Goal: Use online tool/utility: Utilize a website feature to perform a specific function

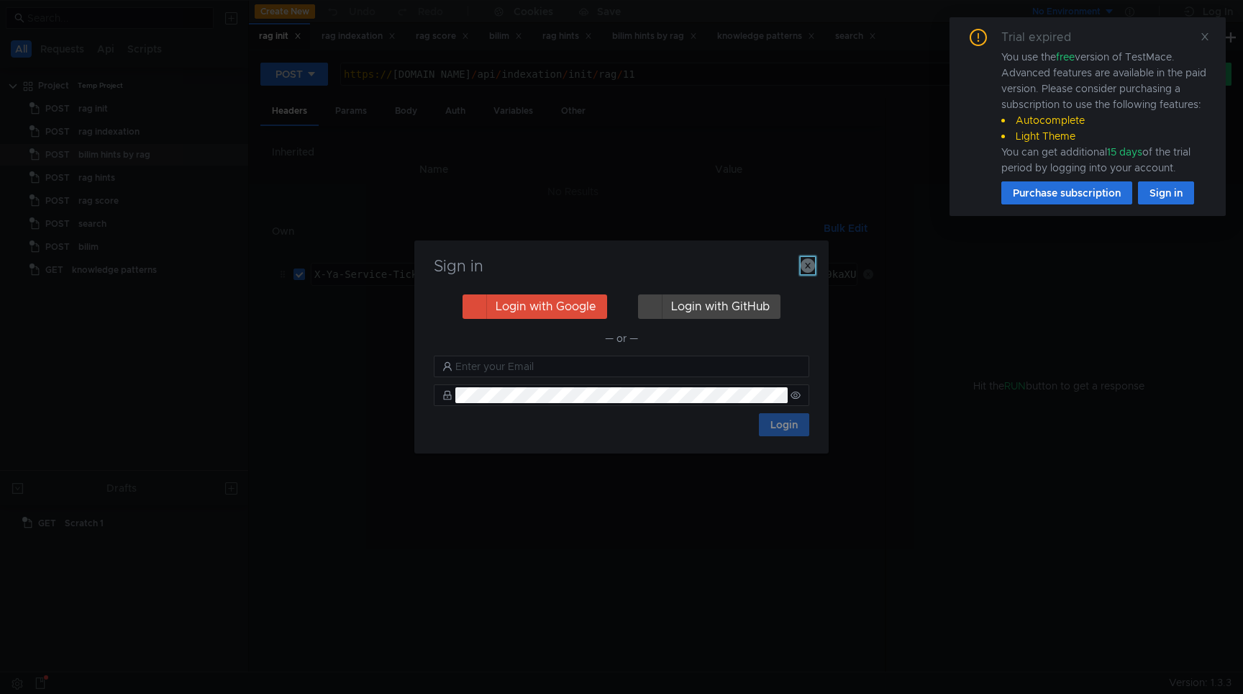
click at [809, 268] on icon "button" at bounding box center [808, 265] width 14 height 14
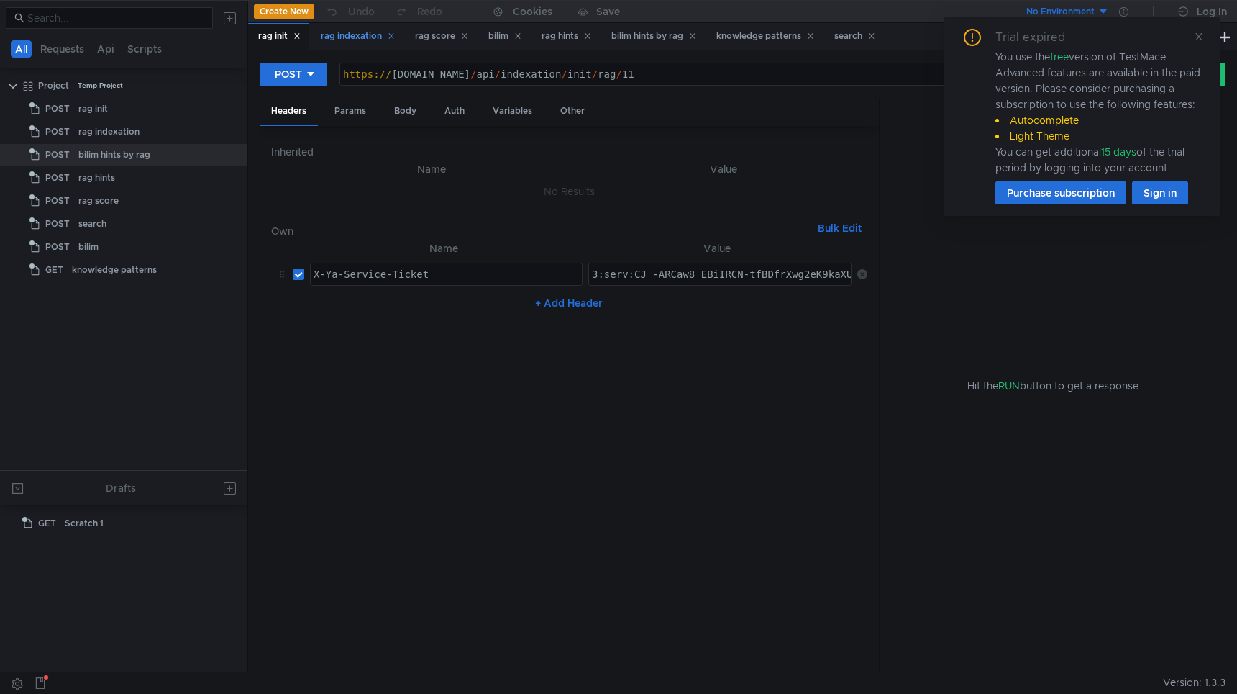
click at [340, 39] on div "rag indexation" at bounding box center [358, 36] width 74 height 15
click at [660, 40] on div "bilim hints by rag" at bounding box center [653, 36] width 85 height 15
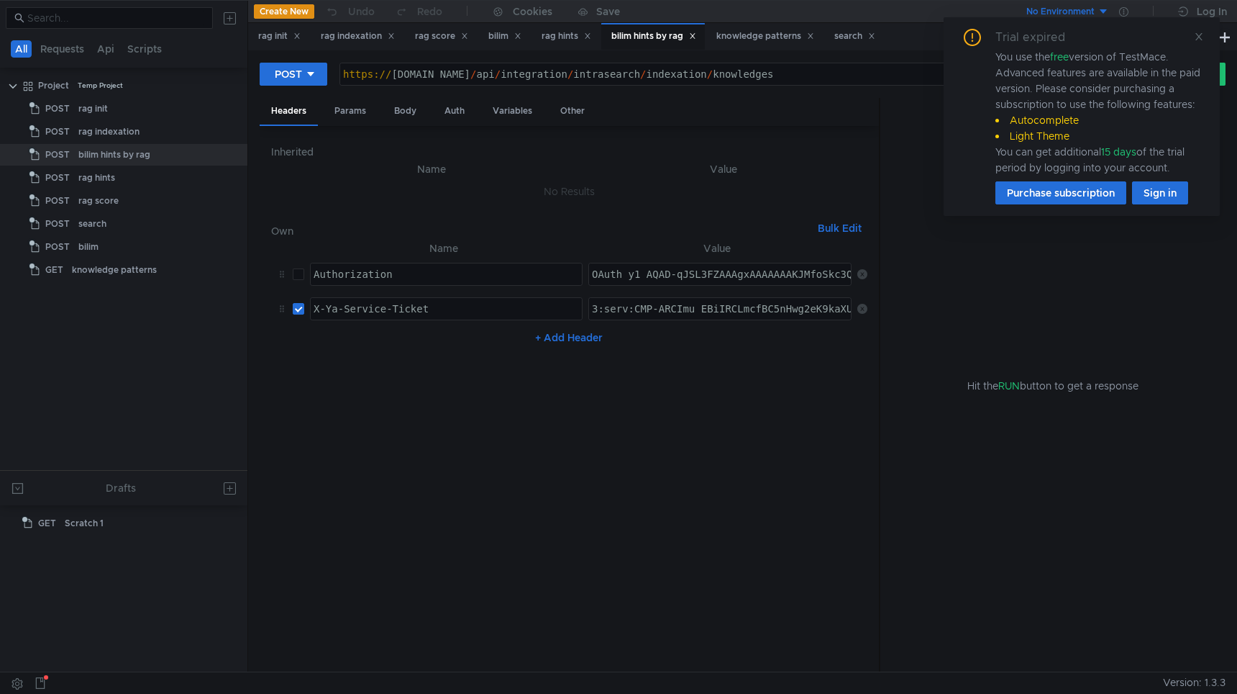
click at [683, 301] on div "3:serv:CMP-ARCImu_EBiIRCLmcfBC5nHwg2eK9kaXU_gE:Jnjc1GNSleY6gXABt2rBRnq9QNJ1YRfu…" at bounding box center [720, 309] width 262 height 22
paste textarea "n-ARDQgfTEBiIRCLmcfBC5nHwg2eK9kaXU_gE:GIxwZTwebHZqtHh329pbd04PGLTXj9ETQ7j4Tr0Z-…"
type textarea "3:serv:CMn-ARDQgfTEBiIRCLmcfBC5nHwg2eK9kaXU_gE:GIxwZTwebHZqtHh329pbd04PGLTXj9ET…"
click at [1204, 32] on icon at bounding box center [1199, 37] width 10 height 10
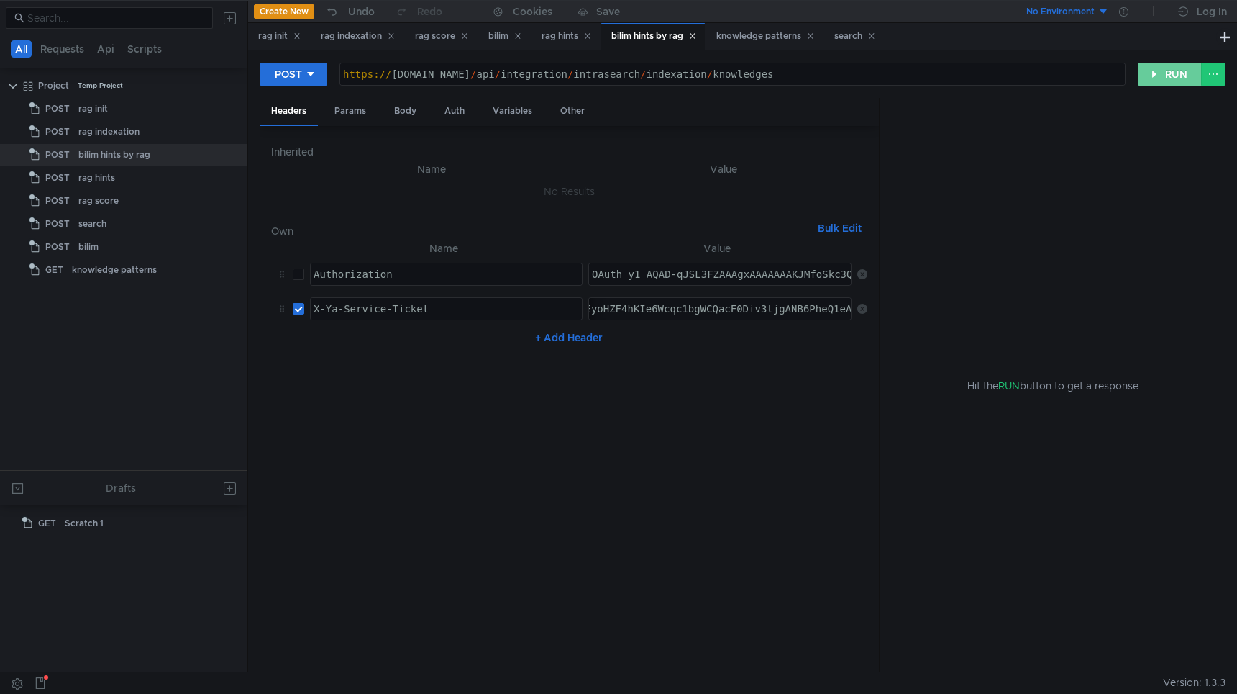
click at [1171, 79] on button "RUN" at bounding box center [1170, 74] width 64 height 23
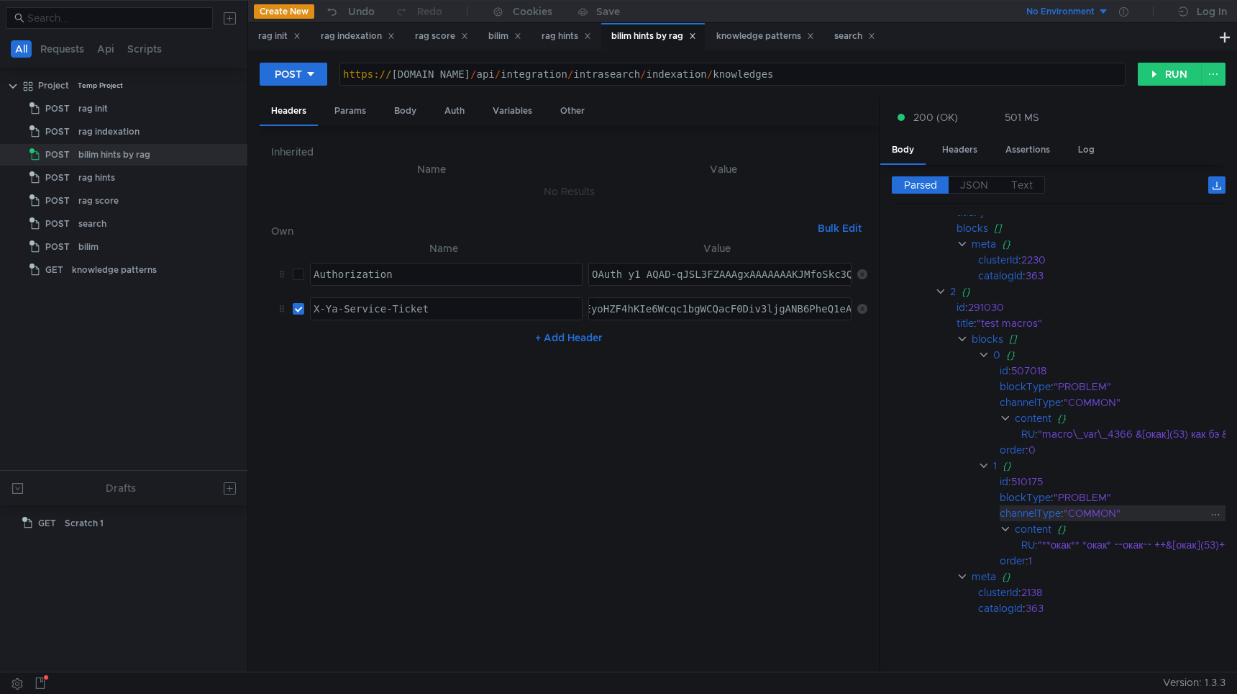
scroll to position [789, 0]
click at [963, 192] on label "JSON" at bounding box center [974, 184] width 51 height 17
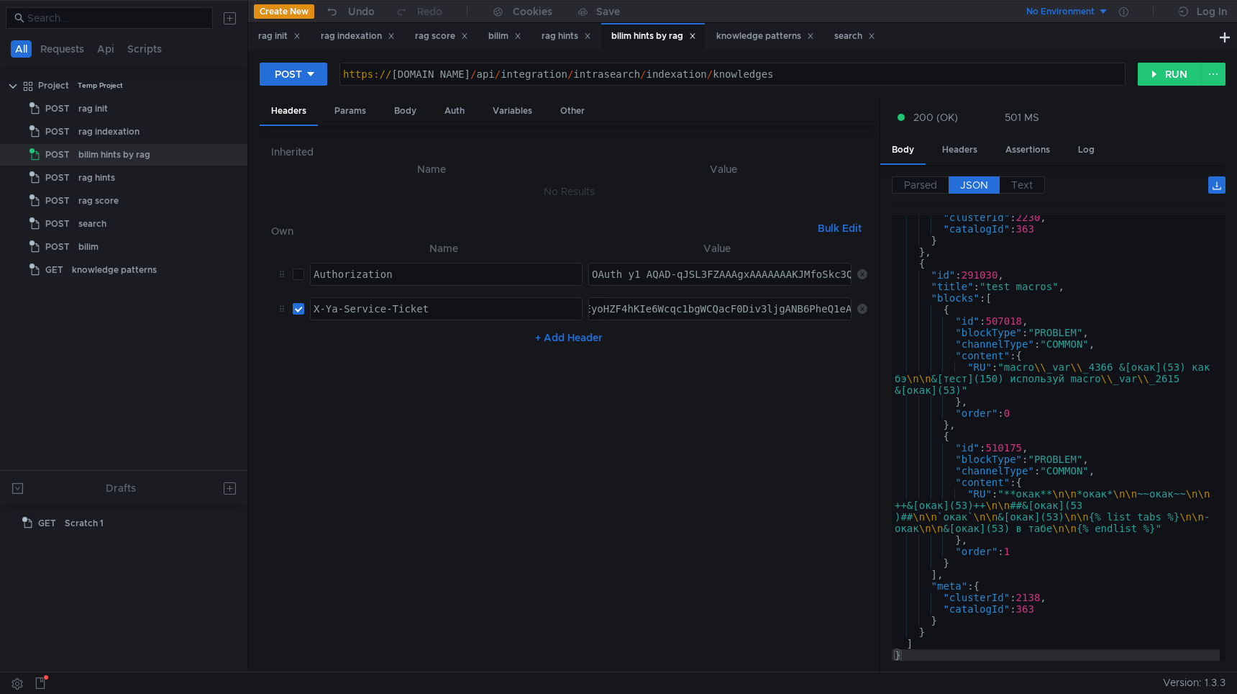
scroll to position [775, 0]
click at [408, 104] on div "Body" at bounding box center [405, 111] width 45 height 27
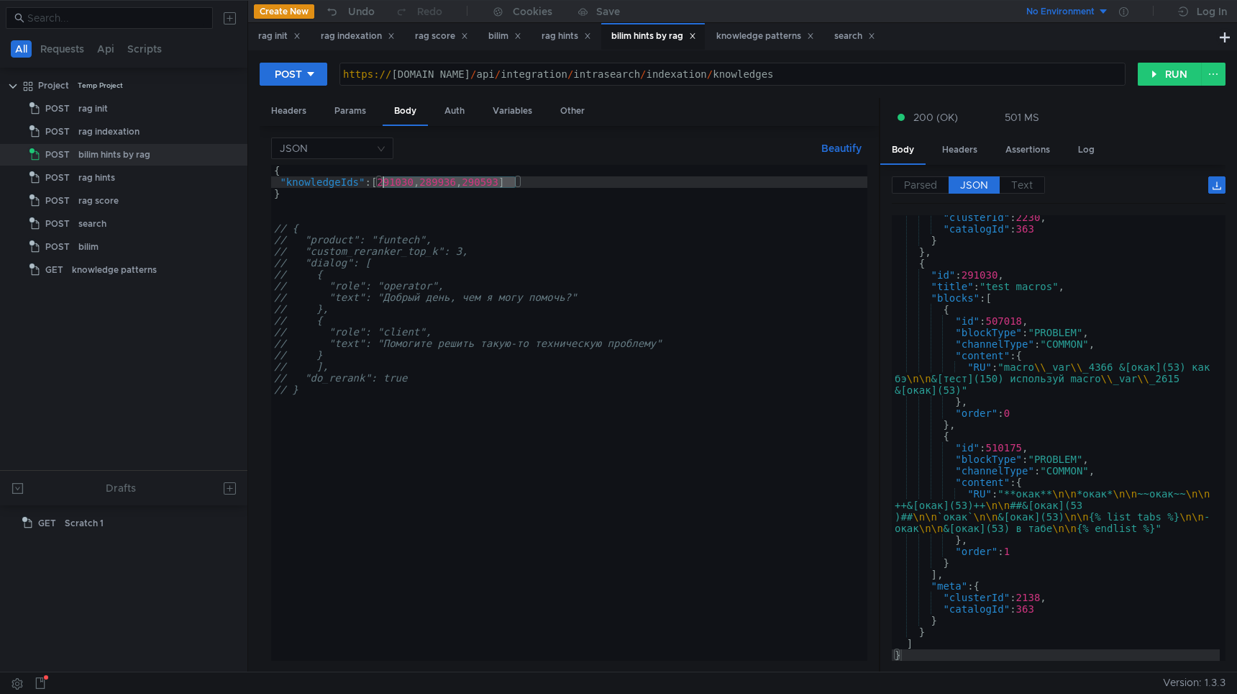
drag, startPoint x: 516, startPoint y: 183, endPoint x: 383, endPoint y: 183, distance: 133.1
click at [383, 183] on div "{ "knowledgeIds" : [ 291030 , 289936 , 290593 ] } // { // "product": "funtech",…" at bounding box center [569, 424] width 596 height 519
paste textarea "2279"
click at [1159, 76] on button "RUN" at bounding box center [1170, 74] width 64 height 23
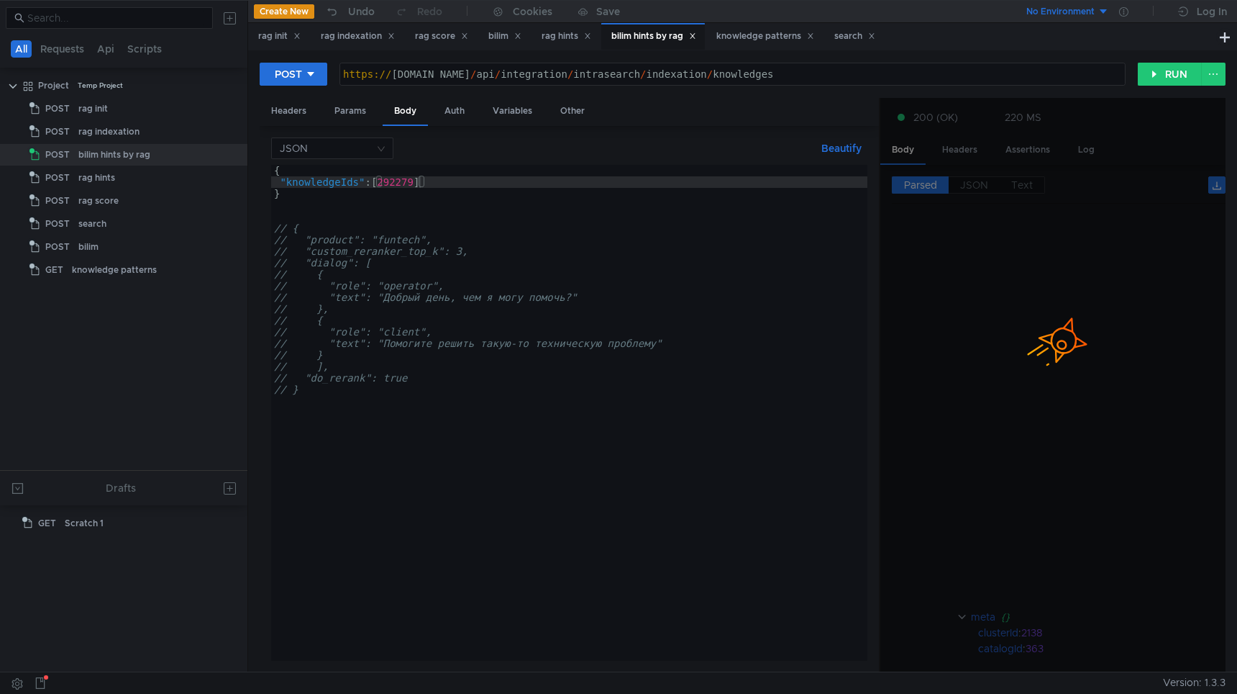
scroll to position [0, 0]
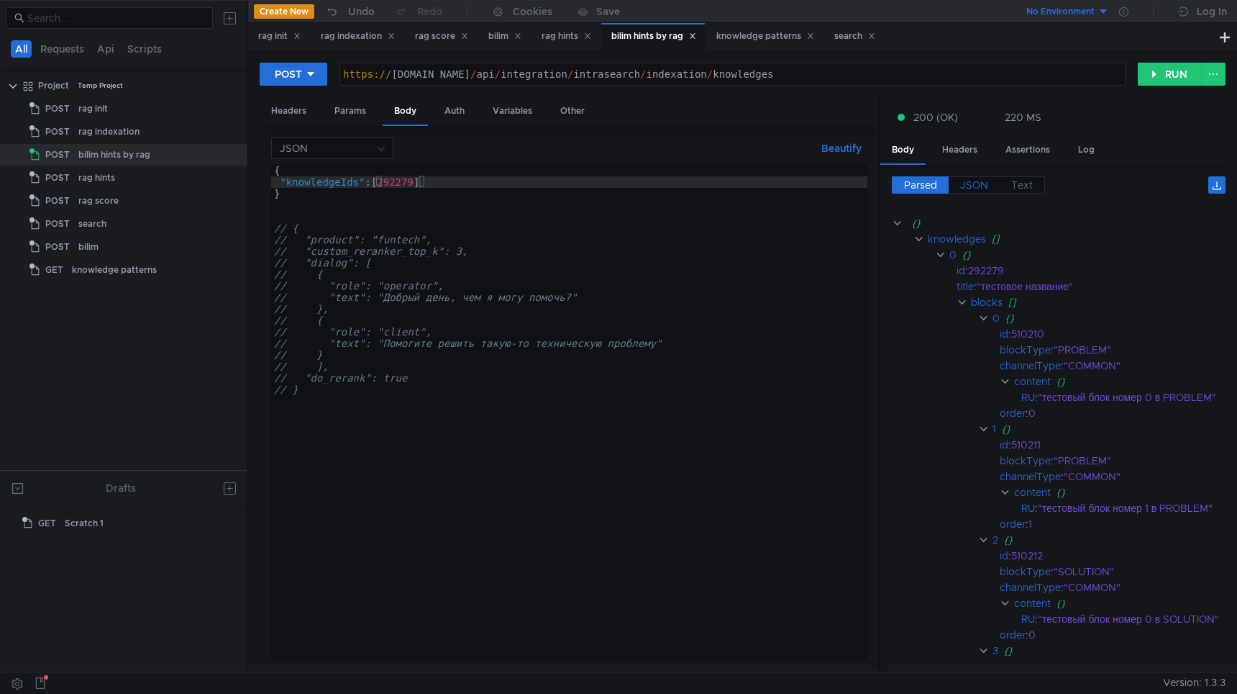
click at [966, 184] on span "JSON" at bounding box center [974, 184] width 28 height 13
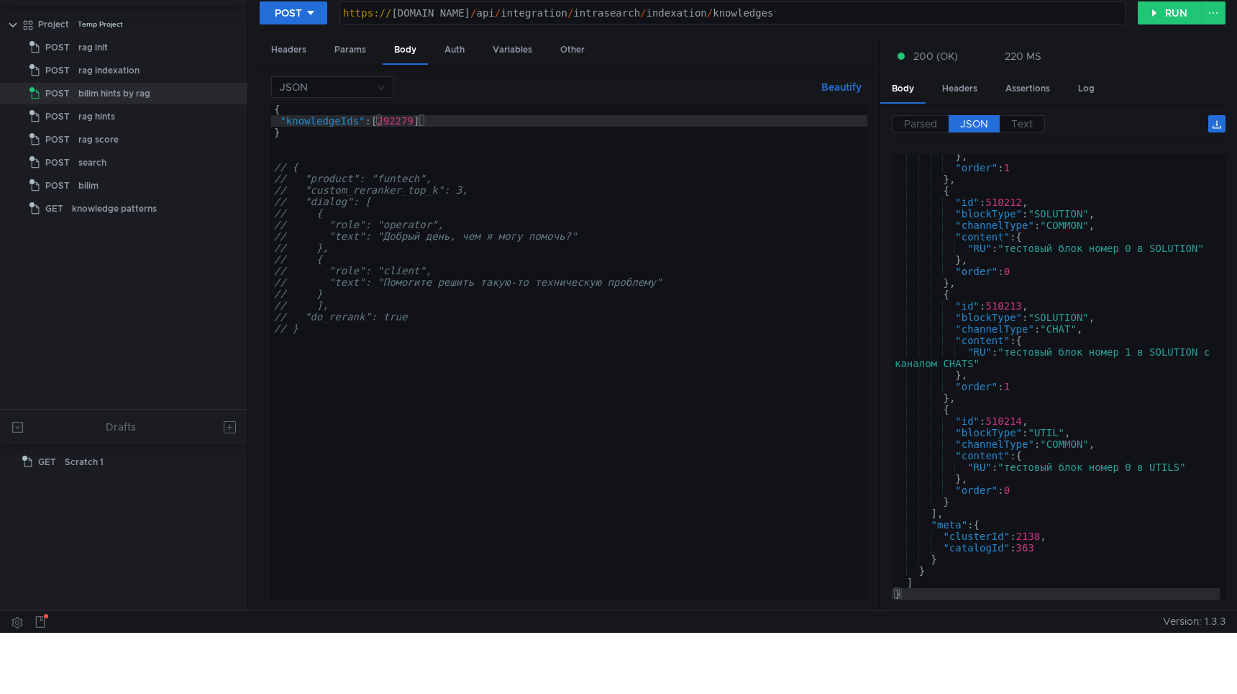
scroll to position [94, 0]
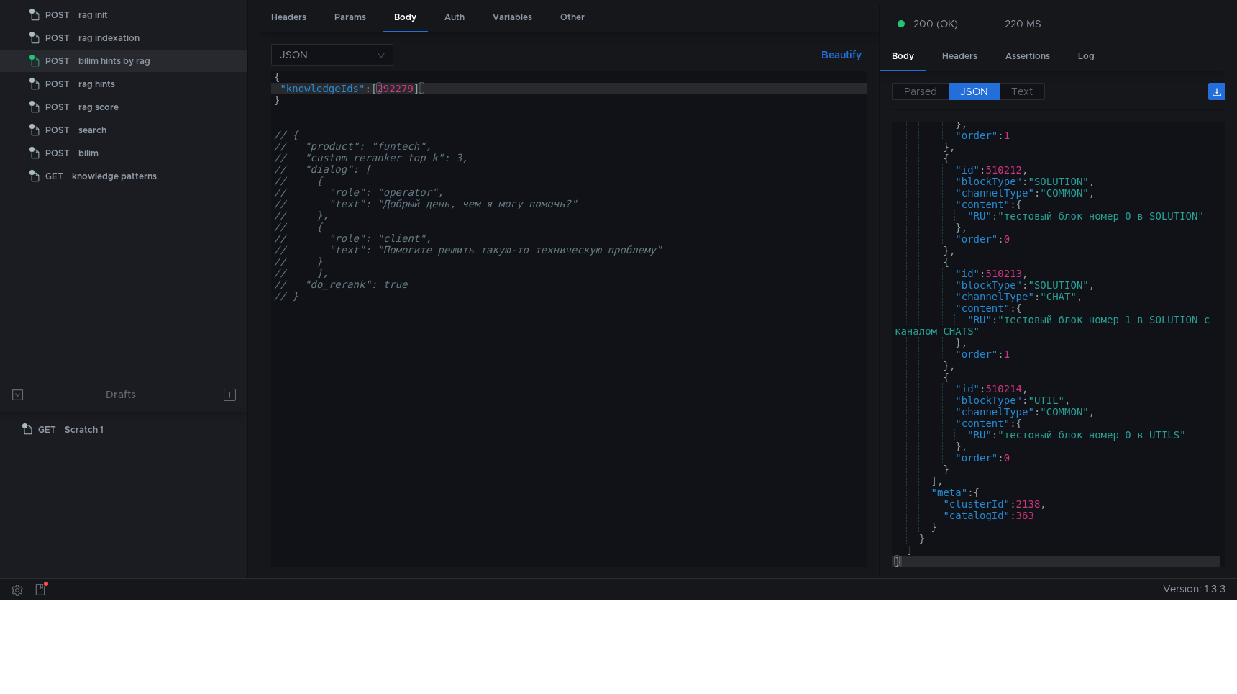
type textarea "// }"
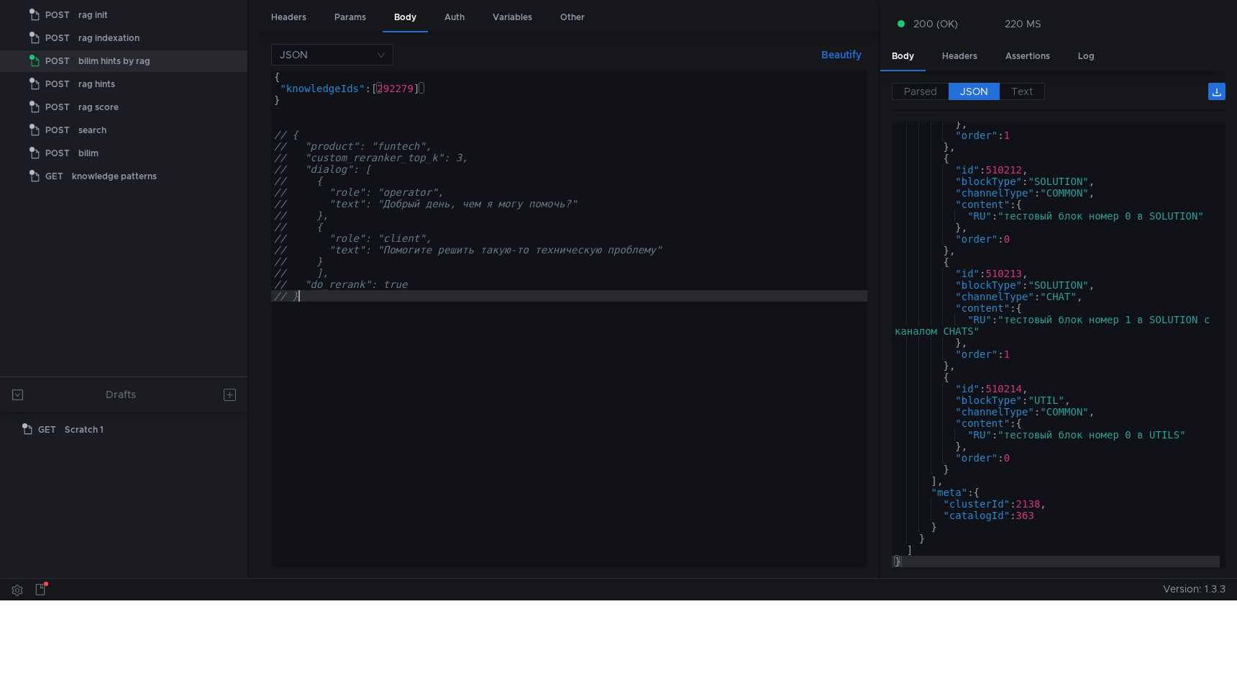
click at [734, 383] on div "{ "knowledgeIds" : [ 292279 ] } // { // "product": "funtech", // "custom_rerank…" at bounding box center [569, 330] width 596 height 519
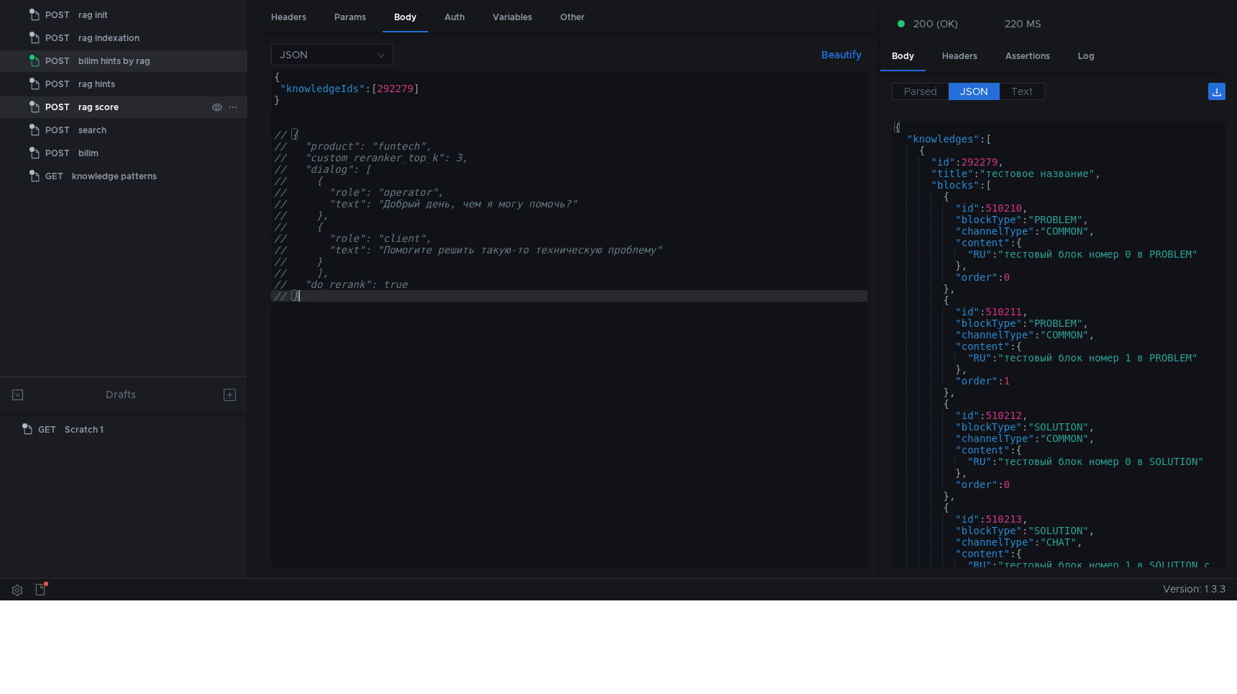
scroll to position [0, 0]
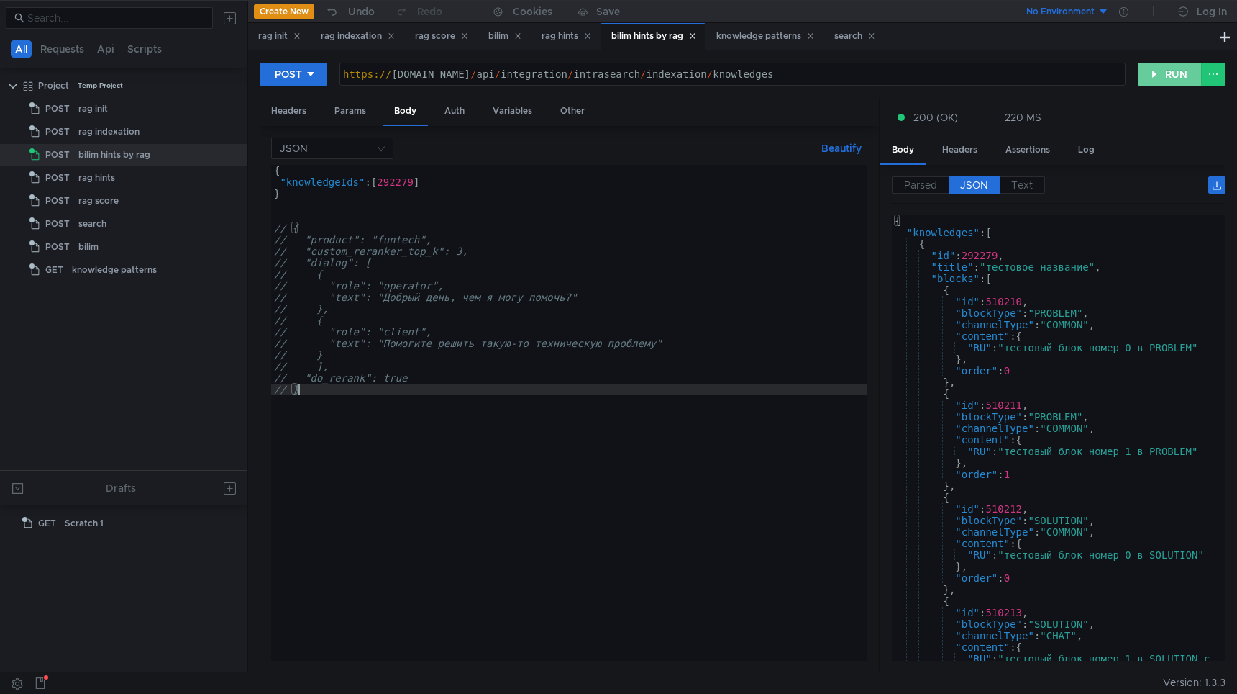
click at [1181, 71] on button "RUN" at bounding box center [1170, 74] width 64 height 23
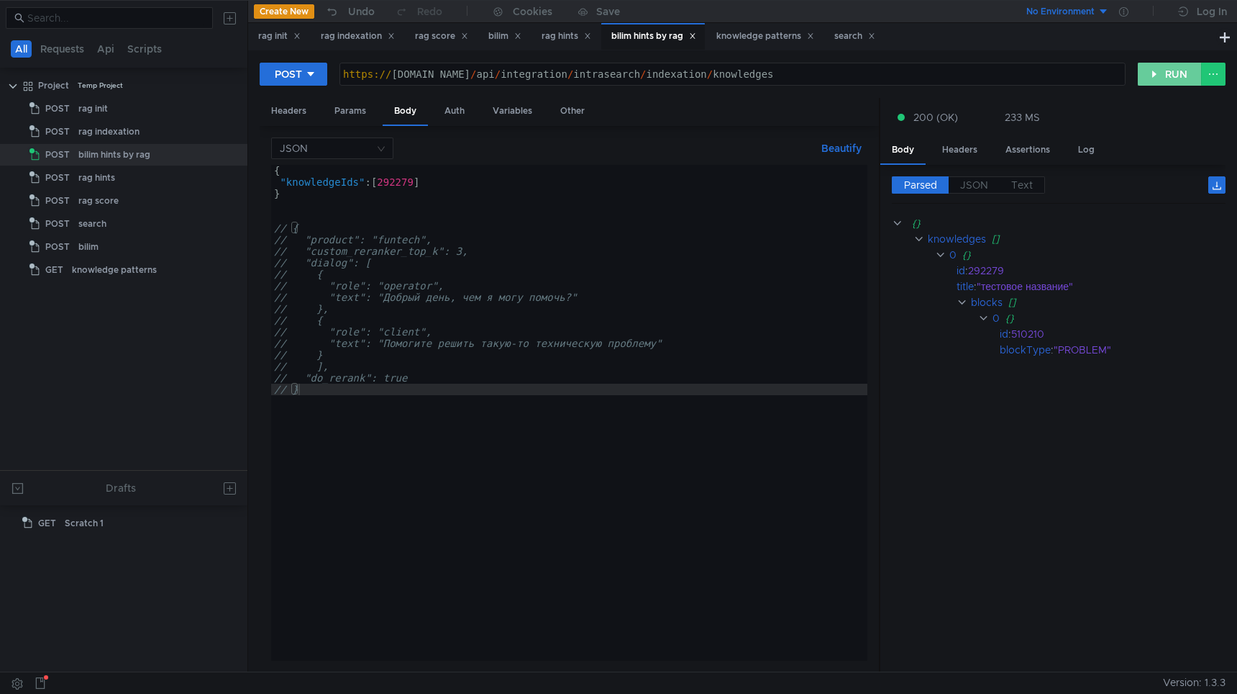
click at [1169, 78] on button "RUN" at bounding box center [1170, 74] width 64 height 23
click at [986, 319] on clr-icon at bounding box center [983, 318] width 11 height 12
click at [986, 329] on clr-icon at bounding box center [983, 334] width 11 height 12
click at [986, 353] on clr-icon at bounding box center [983, 350] width 11 height 12
click at [986, 317] on clr-icon at bounding box center [983, 318] width 11 height 12
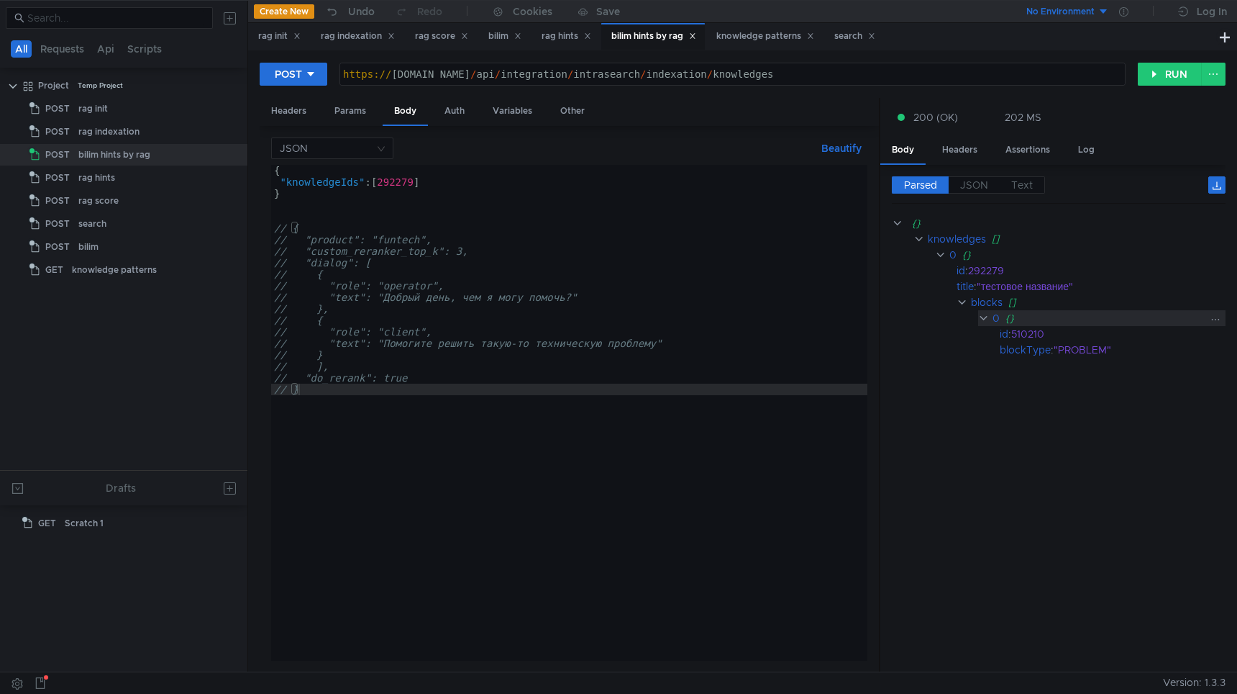
click at [986, 324] on div "0 {}" at bounding box center [1101, 318] width 247 height 16
click at [975, 186] on span "JSON" at bounding box center [974, 184] width 28 height 13
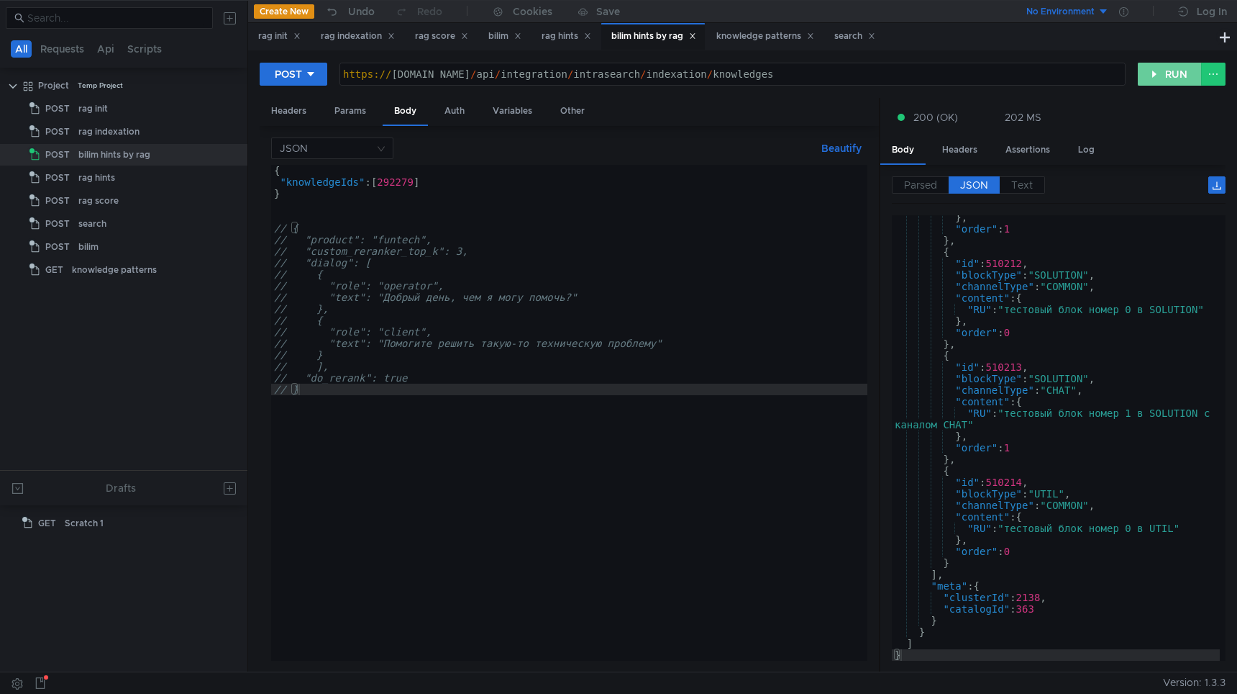
click at [1155, 81] on button "RUN" at bounding box center [1170, 74] width 64 height 23
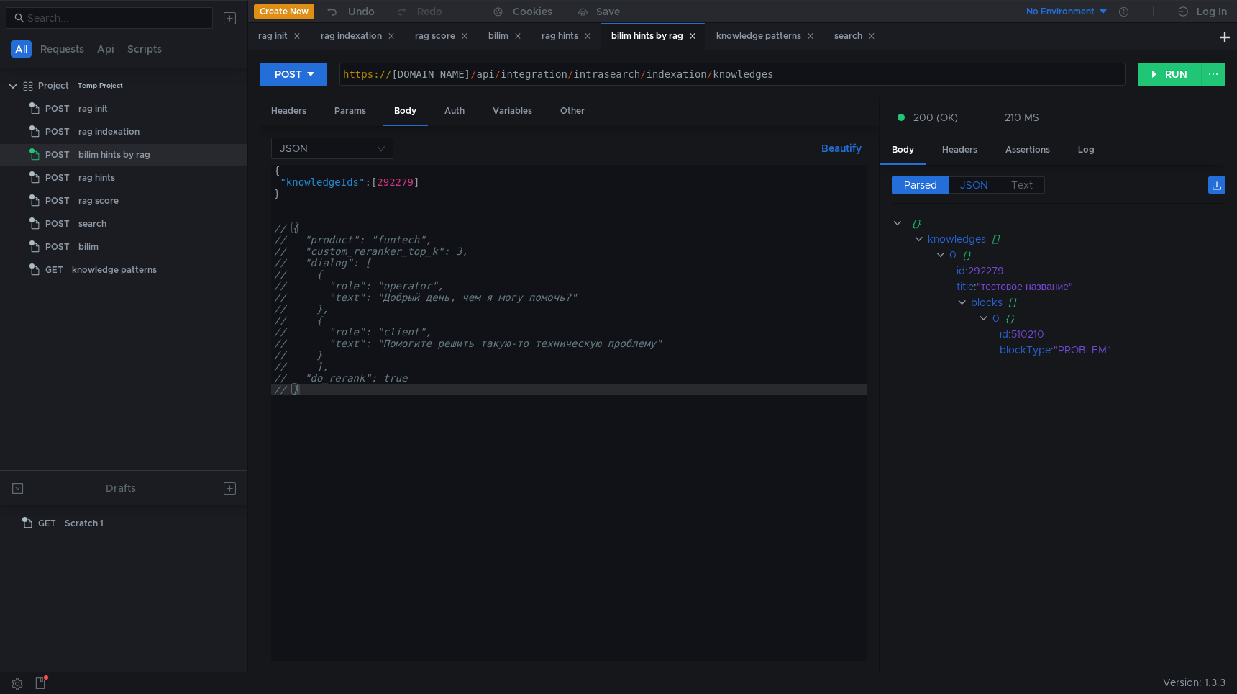
click at [970, 181] on span "JSON" at bounding box center [974, 184] width 28 height 13
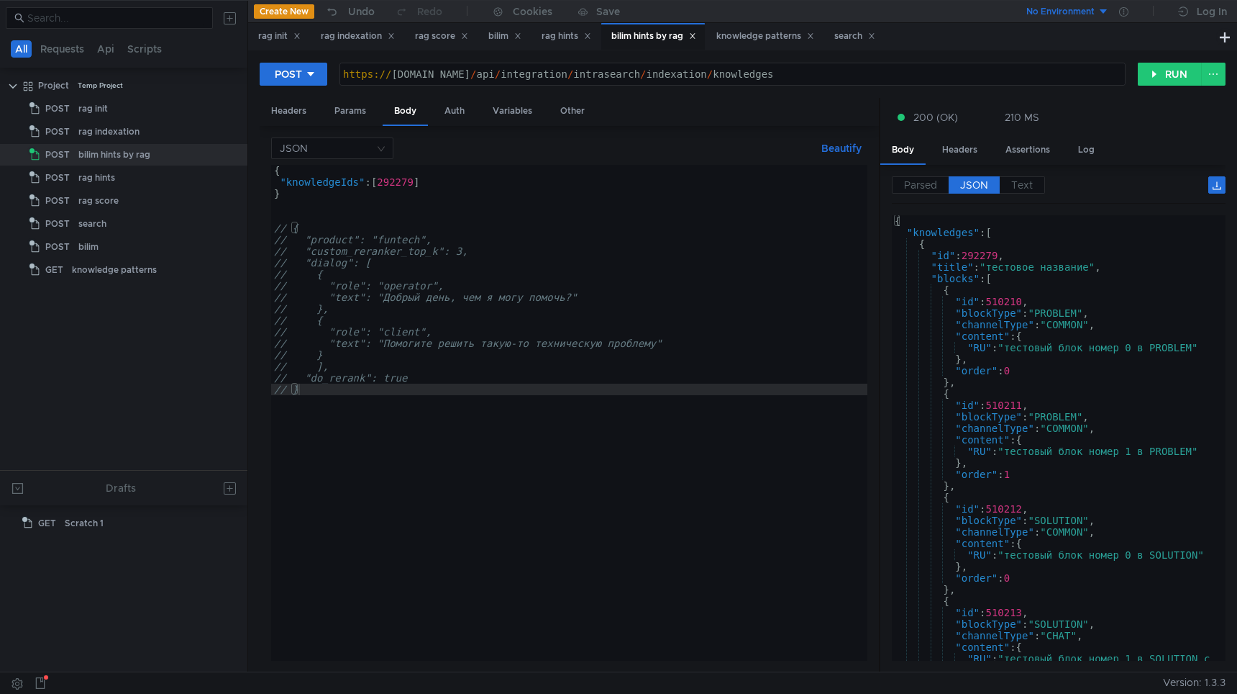
click at [986, 331] on div "{ "knowledges" : [ { "id" : 292279 , "title" : "тестовое название" , "blocks" :…" at bounding box center [1056, 455] width 328 height 480
type textarea "] }"
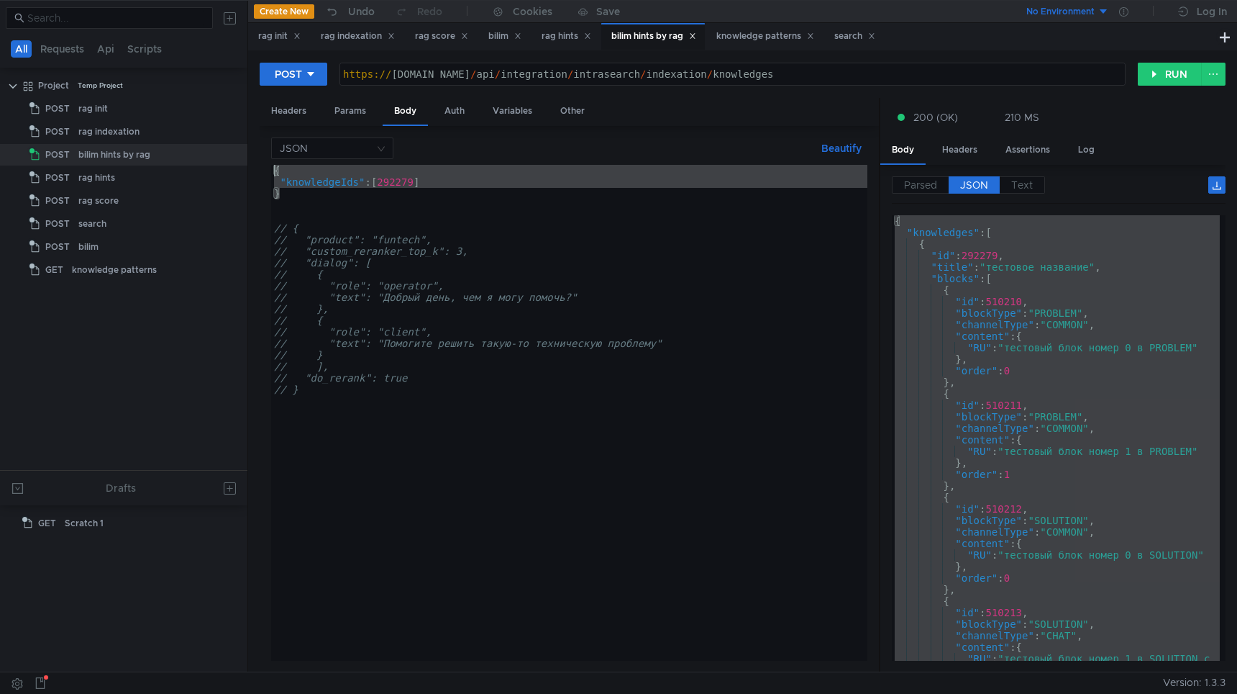
drag, startPoint x: 291, startPoint y: 193, endPoint x: 254, endPoint y: 171, distance: 42.6
click at [254, 171] on div "POST https:// test-api.bilim.yandex-team.ru / api / integration / intrasearch /…" at bounding box center [742, 360] width 989 height 621
type textarea "{ "knowledgeIds": [292279]"
type textarea "https://test-api.bilim.yandex-team.ru/api/integration/intrasearch/indexation/kn…"
click at [568, 76] on div "https:// test-api.bilim.yandex-team.ru / api / integration / intrasearch / inde…" at bounding box center [732, 85] width 785 height 35
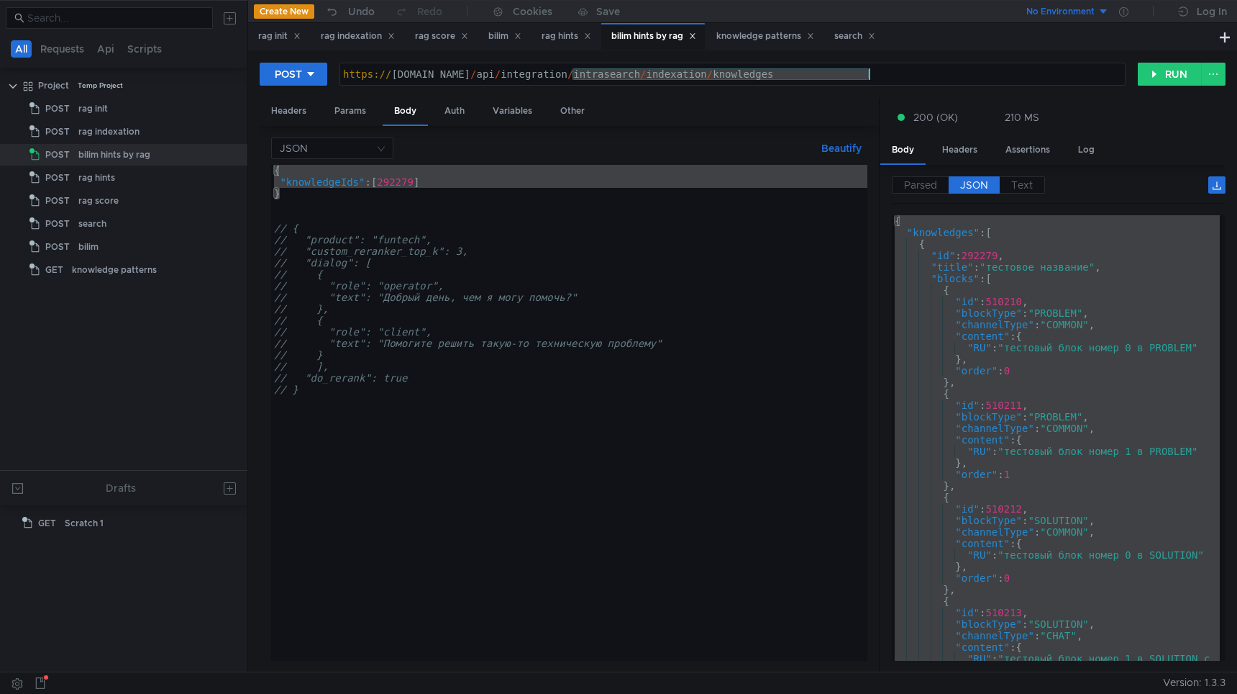
drag, startPoint x: 573, startPoint y: 76, endPoint x: 970, endPoint y: 78, distance: 397.8
click at [970, 78] on div "https:// test-api.bilim.yandex-team.ru / api / integration / intrasearch / inde…" at bounding box center [732, 85] width 785 height 35
click at [348, 31] on div "rag indexation" at bounding box center [358, 36] width 74 height 15
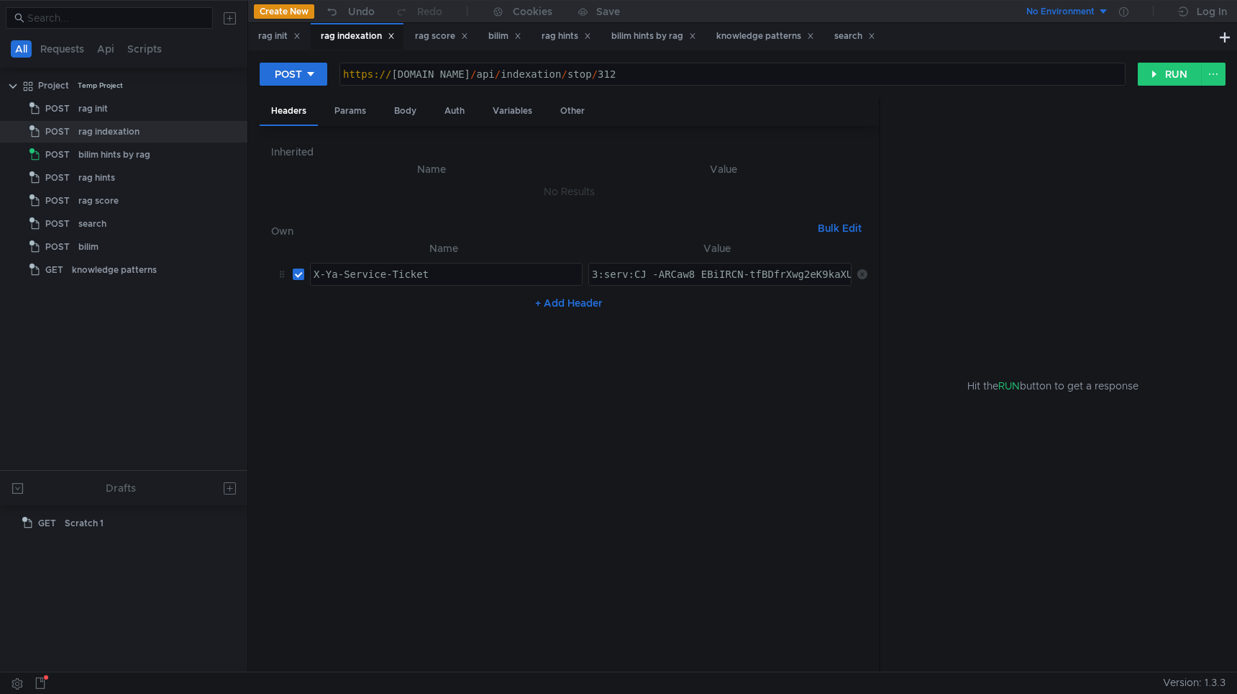
click at [430, 112] on div "Headers Params Body Auth Variables Other" at bounding box center [569, 112] width 619 height 28
click at [399, 112] on div "Body" at bounding box center [405, 111] width 45 height 27
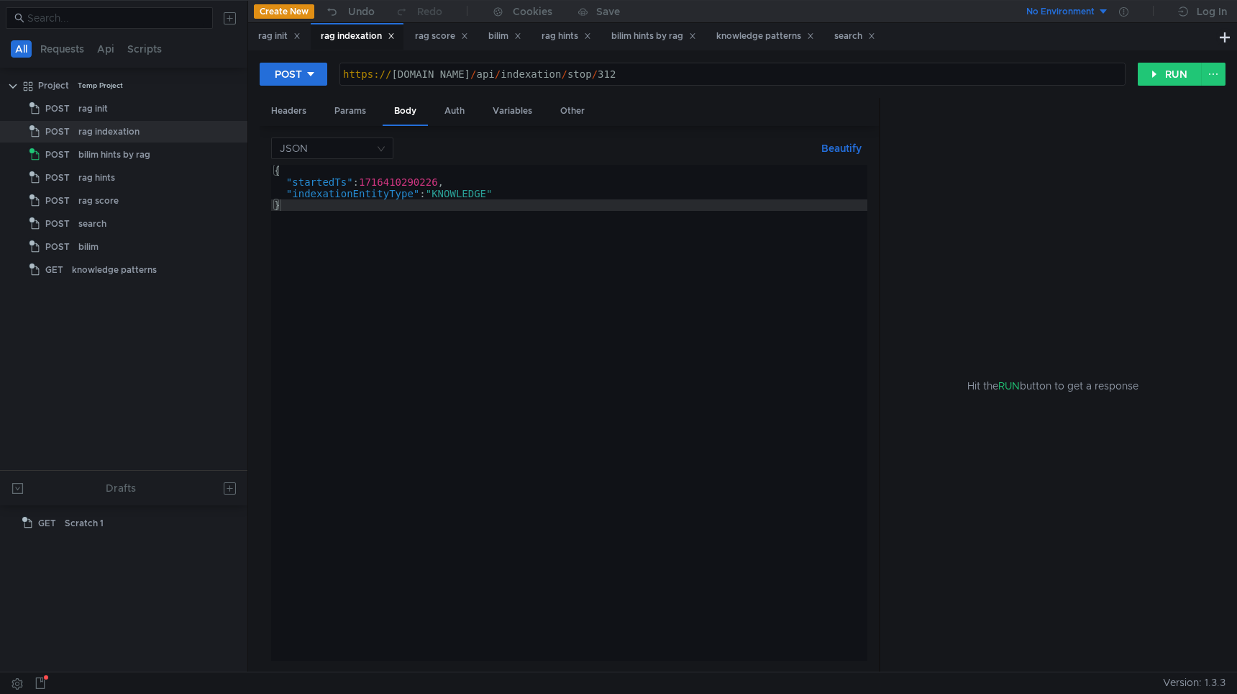
click at [407, 183] on div "{ "startedTs" : 1716410290226 , "indexationEntityType" : "KNOWLEDGE" }" at bounding box center [569, 424] width 596 height 519
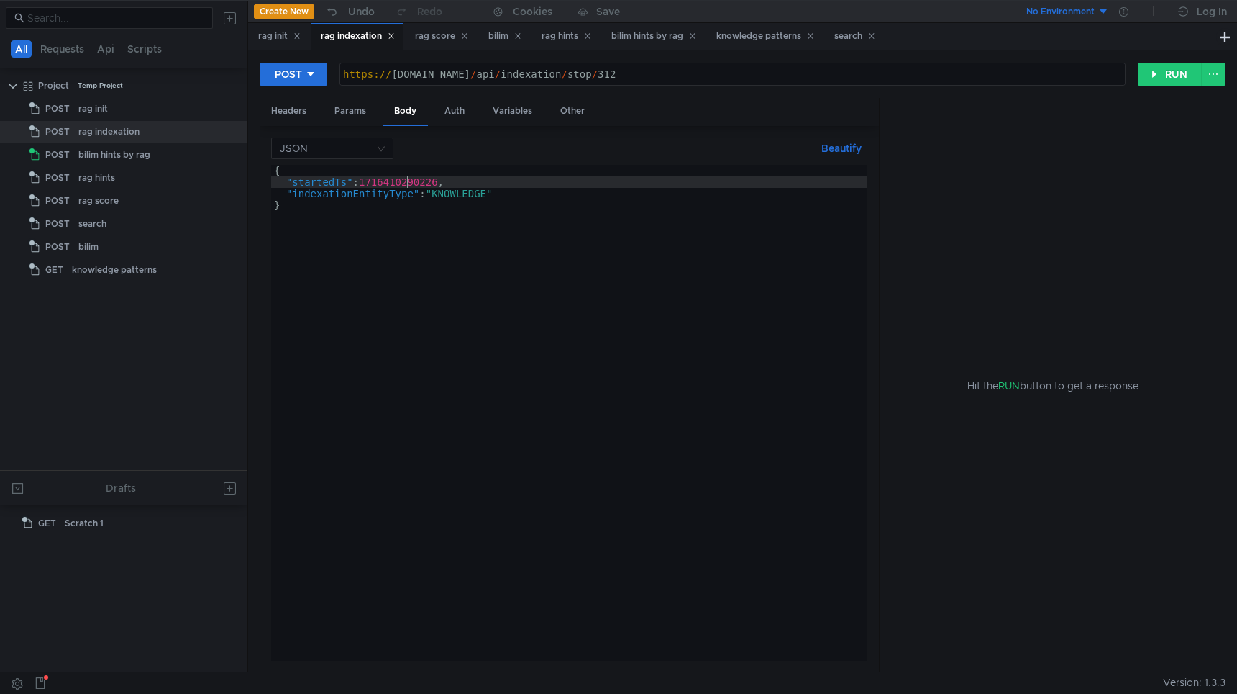
click at [407, 183] on div "{ "startedTs" : 1716410290226 , "indexationEntityType" : "KNOWLEDGE" }" at bounding box center [569, 424] width 596 height 519
paste textarea "676620133141"
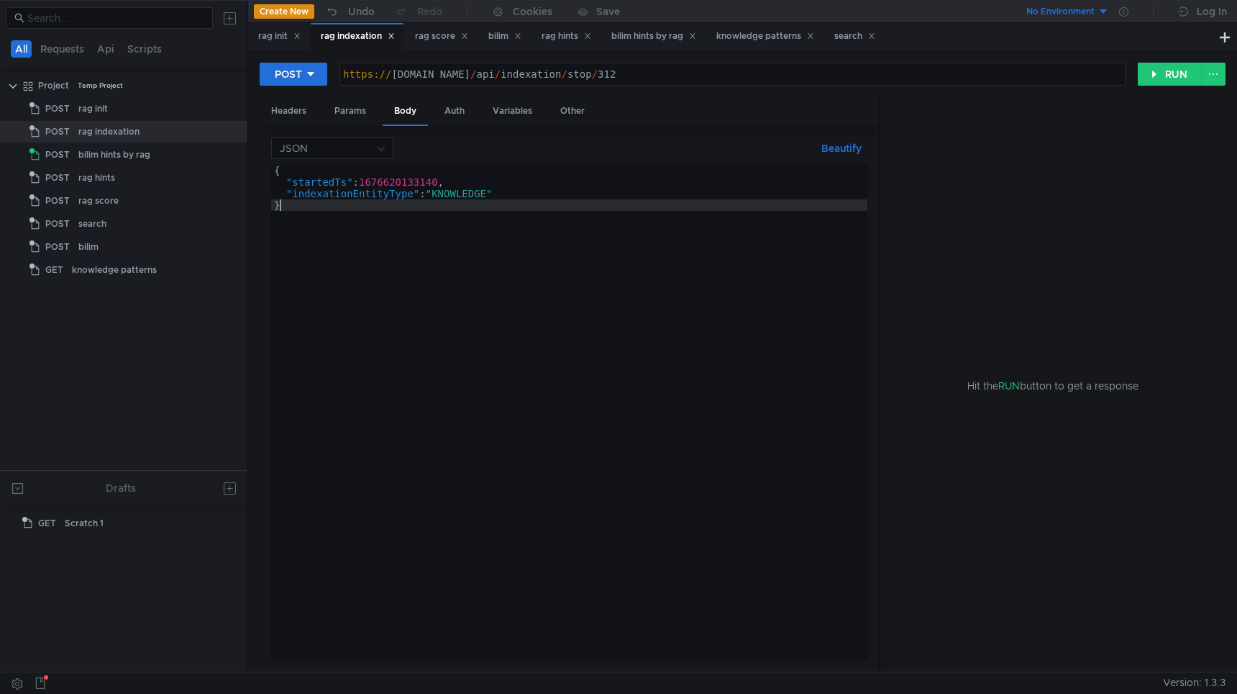
click at [542, 229] on div "{ "startedTs" : 1676620133140 , "indexationEntityType" : "KNOWLEDGE" }" at bounding box center [569, 424] width 596 height 519
type textarea "}"
drag, startPoint x: 765, startPoint y: 71, endPoint x: 694, endPoint y: 72, distance: 71.2
click at [694, 72] on div "https:// search-general.bilim.yandex-team.ru / api / indexation / stop / 312" at bounding box center [732, 85] width 785 height 35
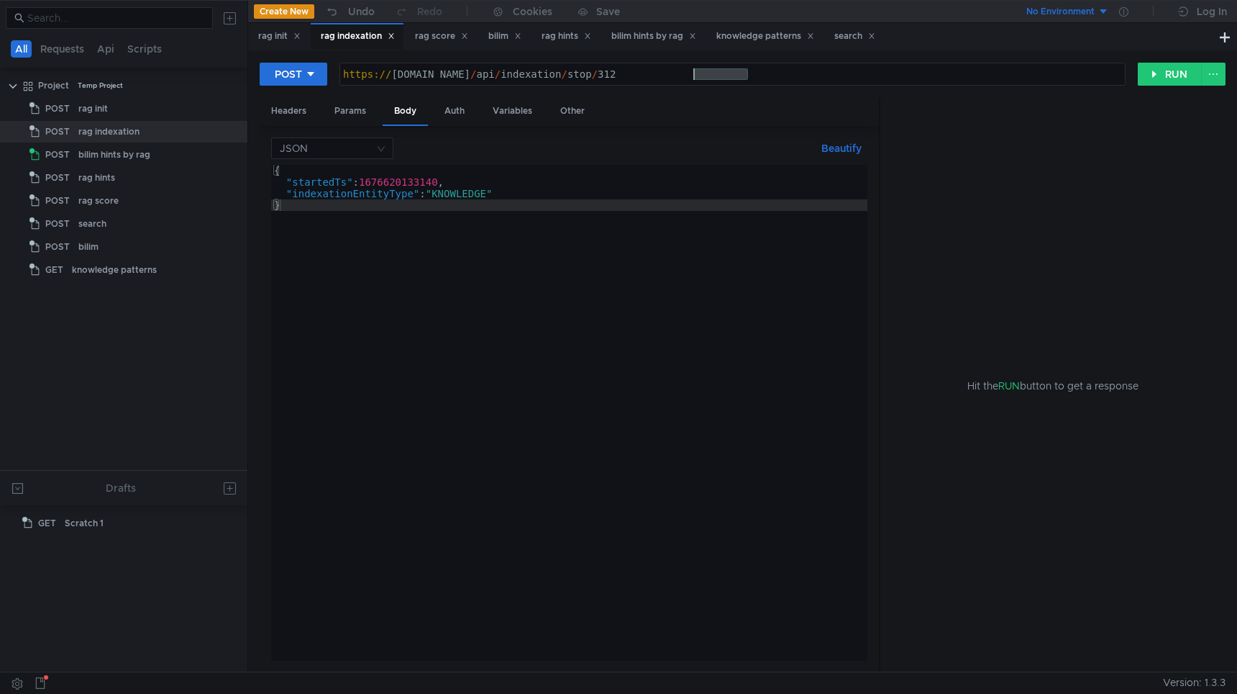
type textarea "https://search-general.bilim.yandex-team.ru/api/indexation"
click at [658, 214] on div "{ "startedTs" : 1676620133140 , "indexationEntityType" : "KNOWLEDGE" }" at bounding box center [569, 424] width 596 height 519
click at [1158, 82] on button "RUN" at bounding box center [1170, 74] width 64 height 23
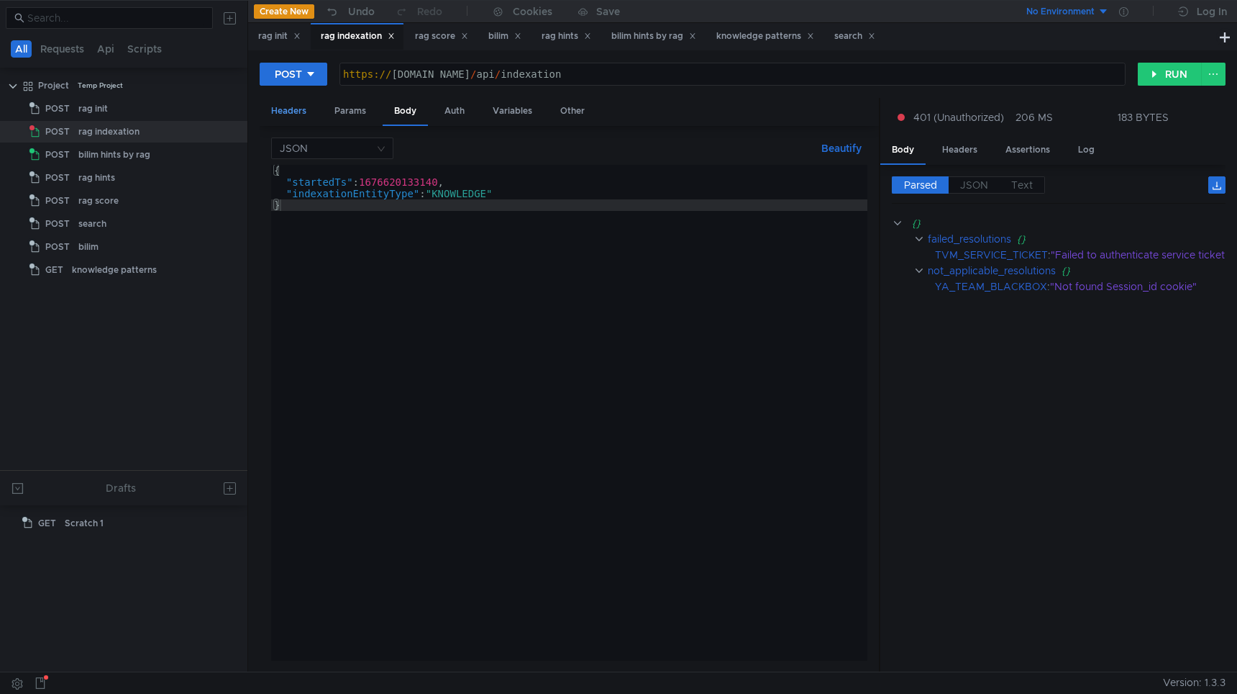
click at [290, 110] on div "Headers" at bounding box center [289, 111] width 58 height 27
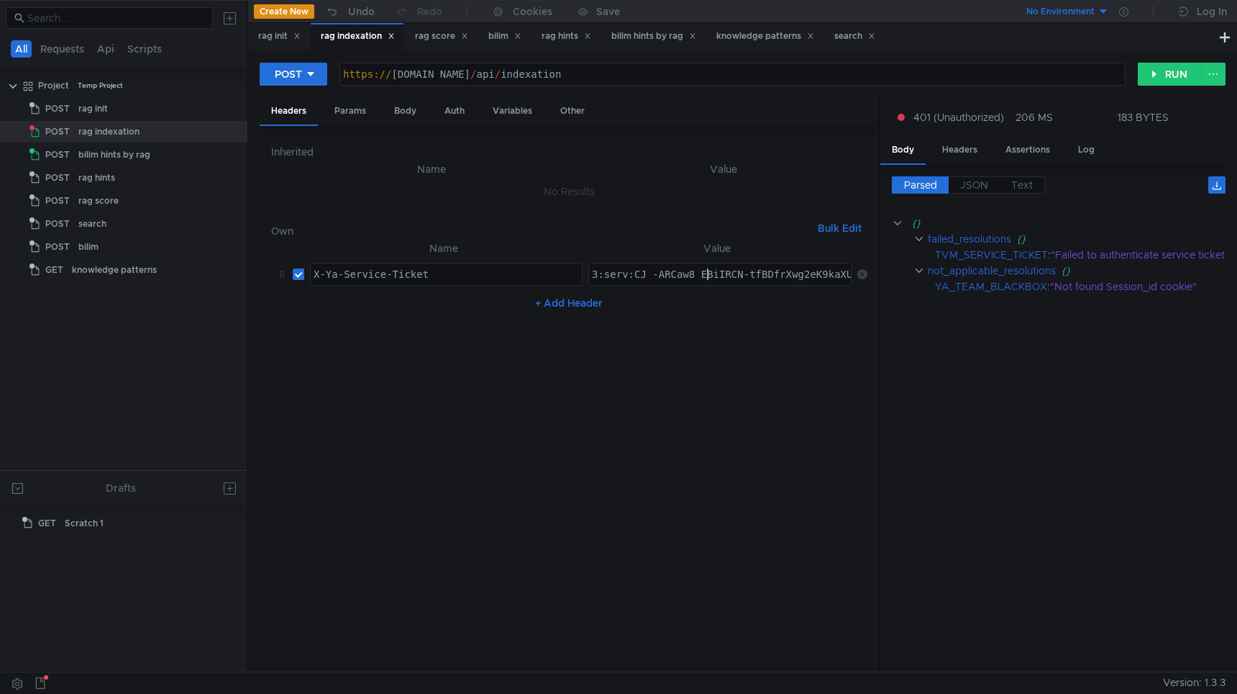
paste textarea "Mn-ARCipPTEBiIRCN-tfBDfrXwg2eK9kaXU_gE:ChicJ1Qtxnr3EYVnFMC-hkWsgIblCBlHfGhLhZ5u…"
type textarea "3:serv:CMn-ARCipPTEBiIRCN-tfBDfrXwg2eK9kaXU_gE:ChicJ1Qtxnr3EYVnFMC-hkWsgIblCBlH…"
click at [697, 350] on nz-table "Name Value X-Ya-Service-Ticket הההההההההההההההההההההההההההההההההההההההההההההההה…" at bounding box center [569, 450] width 596 height 421
click at [1170, 74] on button "RUN" at bounding box center [1170, 74] width 64 height 23
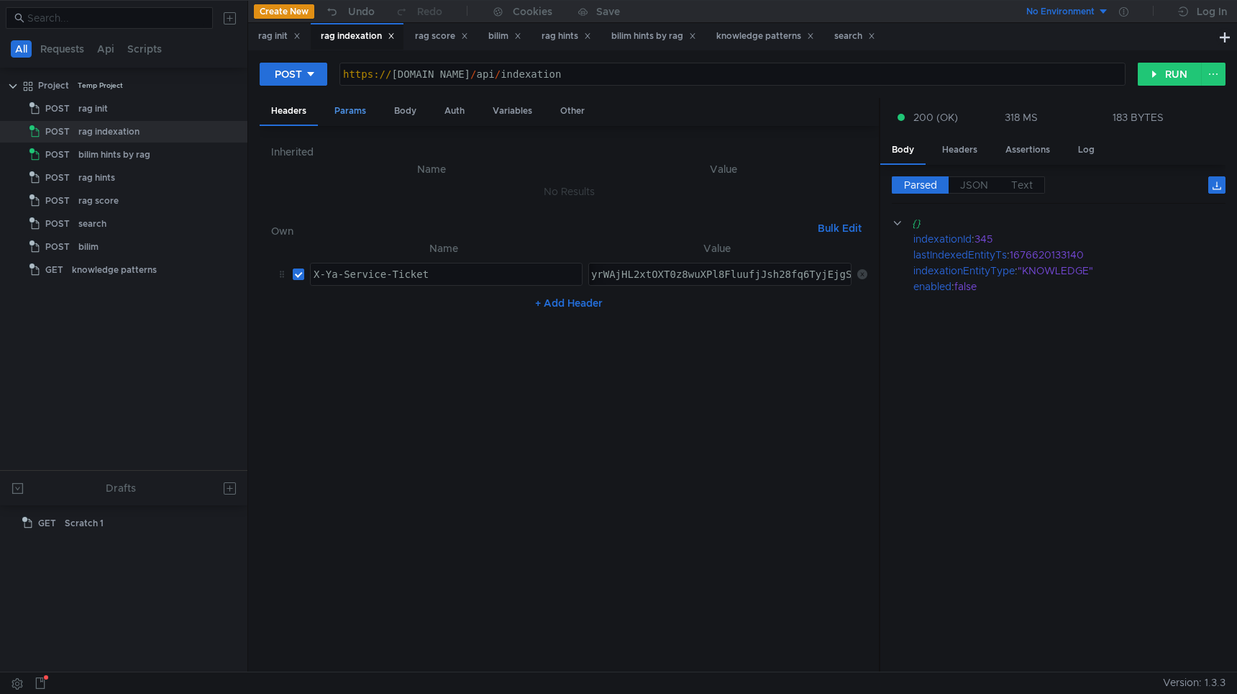
click at [350, 108] on div "Params" at bounding box center [350, 111] width 55 height 27
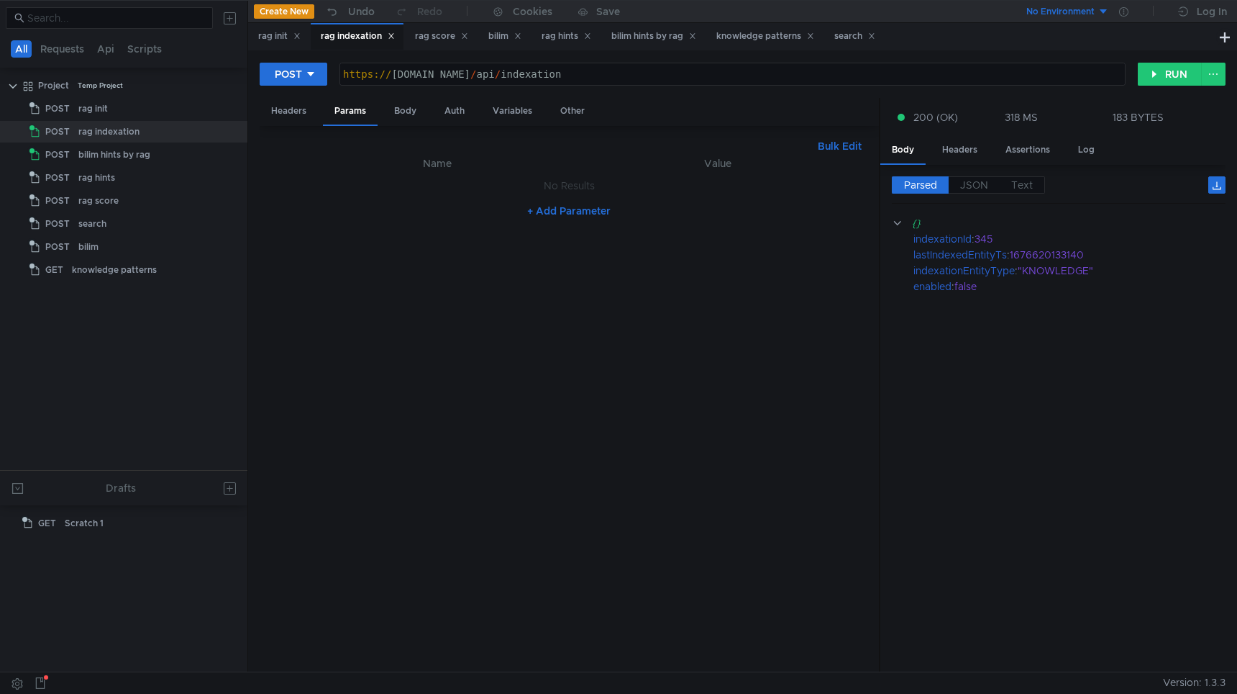
click at [786, 87] on div "POST https://search-general.bilim.yandex-team.ru/api/indexation https:// search…" at bounding box center [743, 80] width 966 height 36
click at [790, 83] on div "https:// search-general.bilim.yandex-team.ru / api / indexation" at bounding box center [732, 85] width 785 height 35
click at [1176, 80] on button "RUN" at bounding box center [1170, 74] width 64 height 23
click at [735, 77] on div "https:// search-general.bilim.yandex-team.ru / api / indexation / start" at bounding box center [732, 85] width 785 height 35
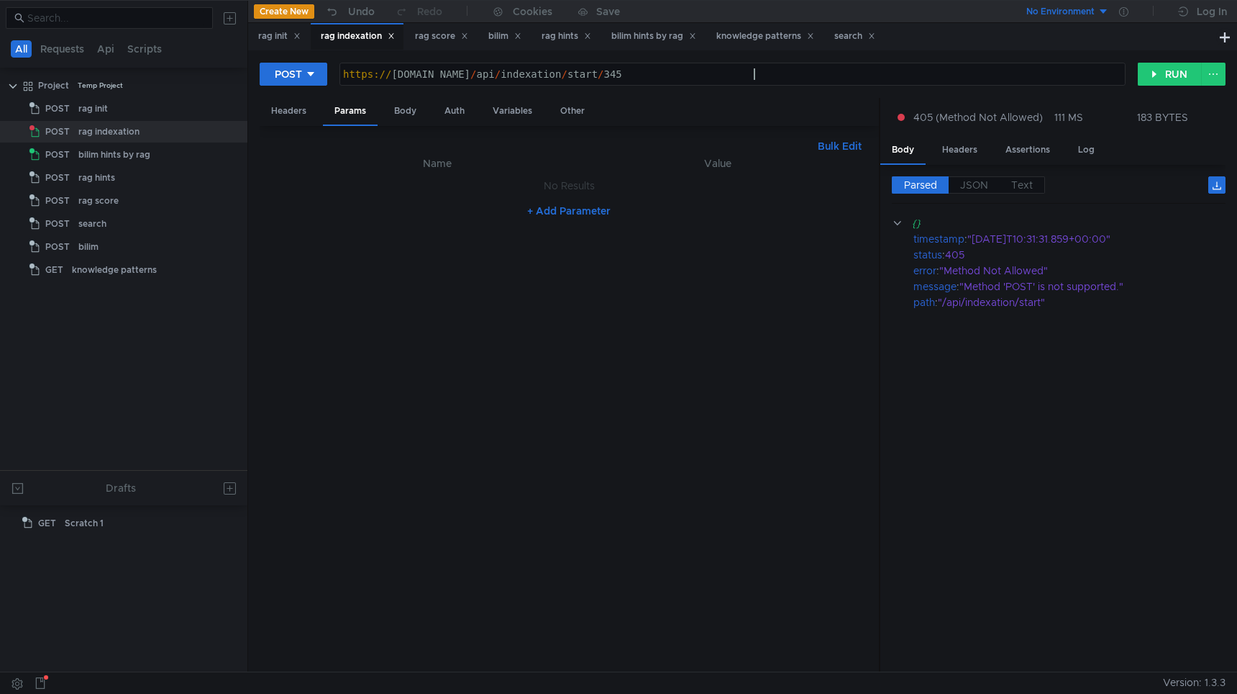
scroll to position [0, 29]
click at [1149, 79] on button "RUN" at bounding box center [1170, 74] width 64 height 23
click at [716, 78] on div "https:// search-general.bilim.yandex-team.ru / api / indexation / start / 345" at bounding box center [732, 85] width 785 height 35
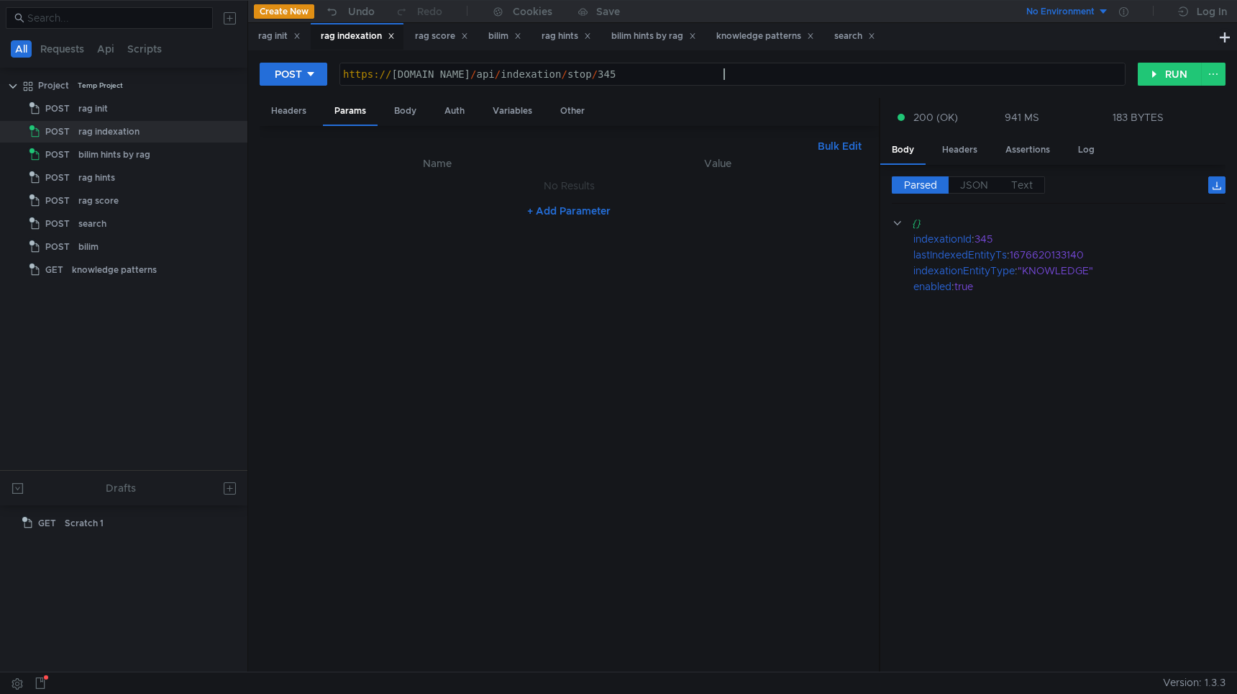
type textarea "[URL][DOMAIN_NAME]"
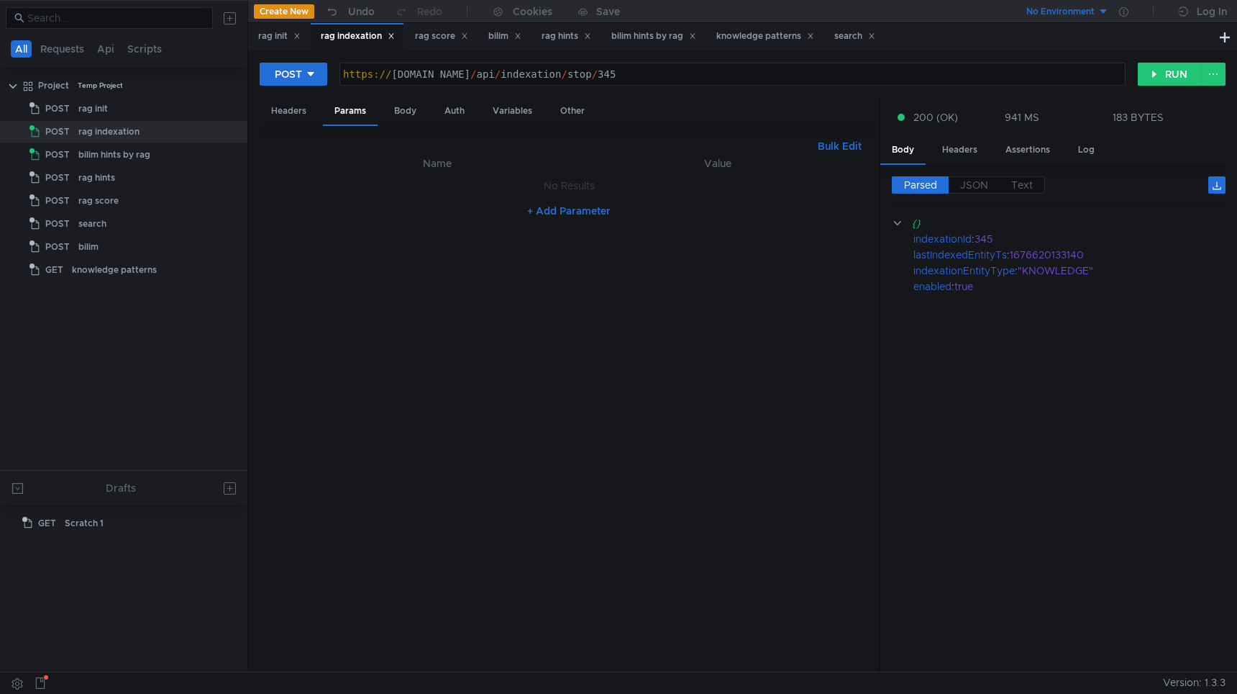
scroll to position [0, 27]
click at [1163, 75] on button "RUN" at bounding box center [1170, 74] width 64 height 23
